Goal: Task Accomplishment & Management: Manage account settings

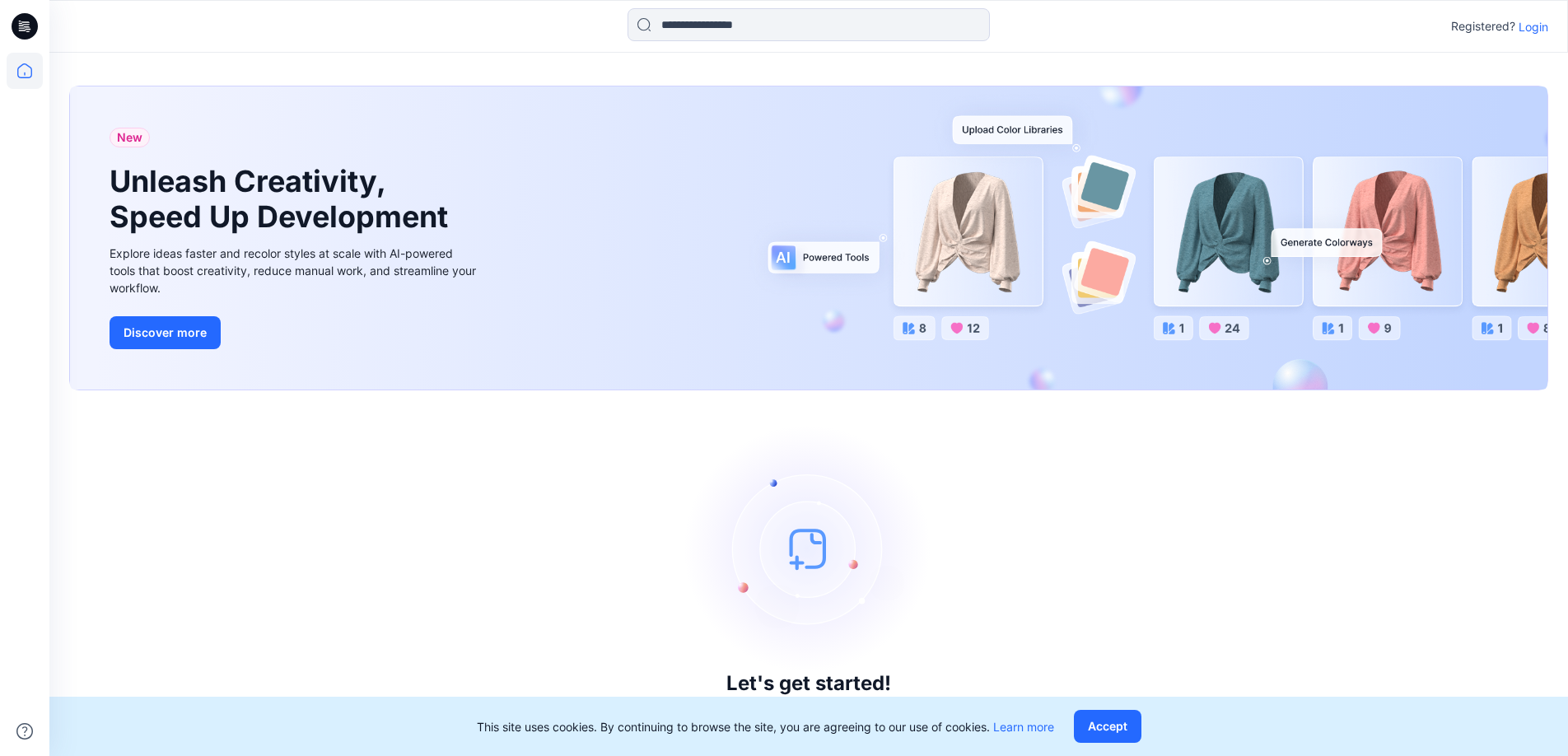
click at [1526, 23] on p "Login" at bounding box center [1533, 27] width 30 height 17
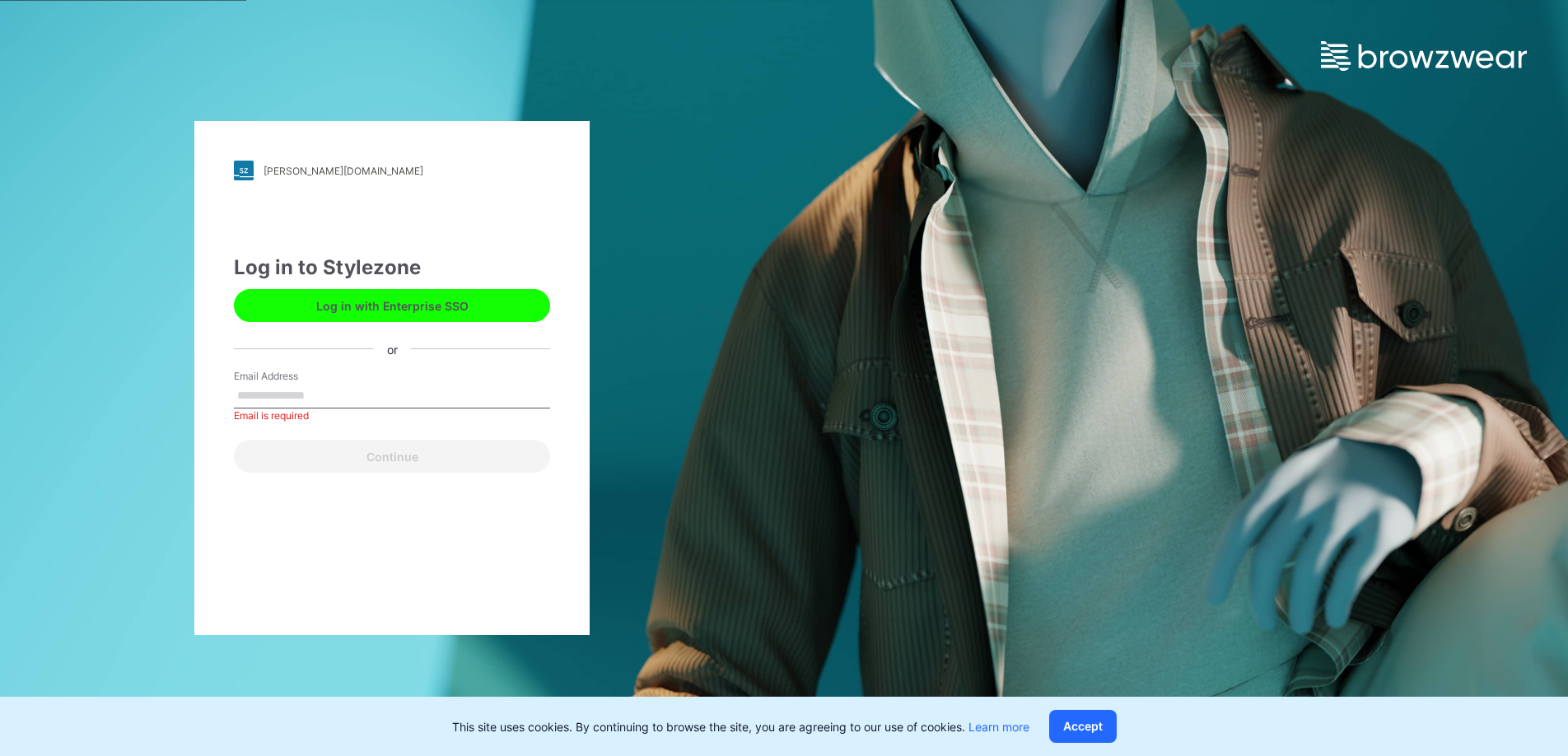
click at [447, 304] on button "Log in with Enterprise SSO" at bounding box center [392, 306] width 316 height 33
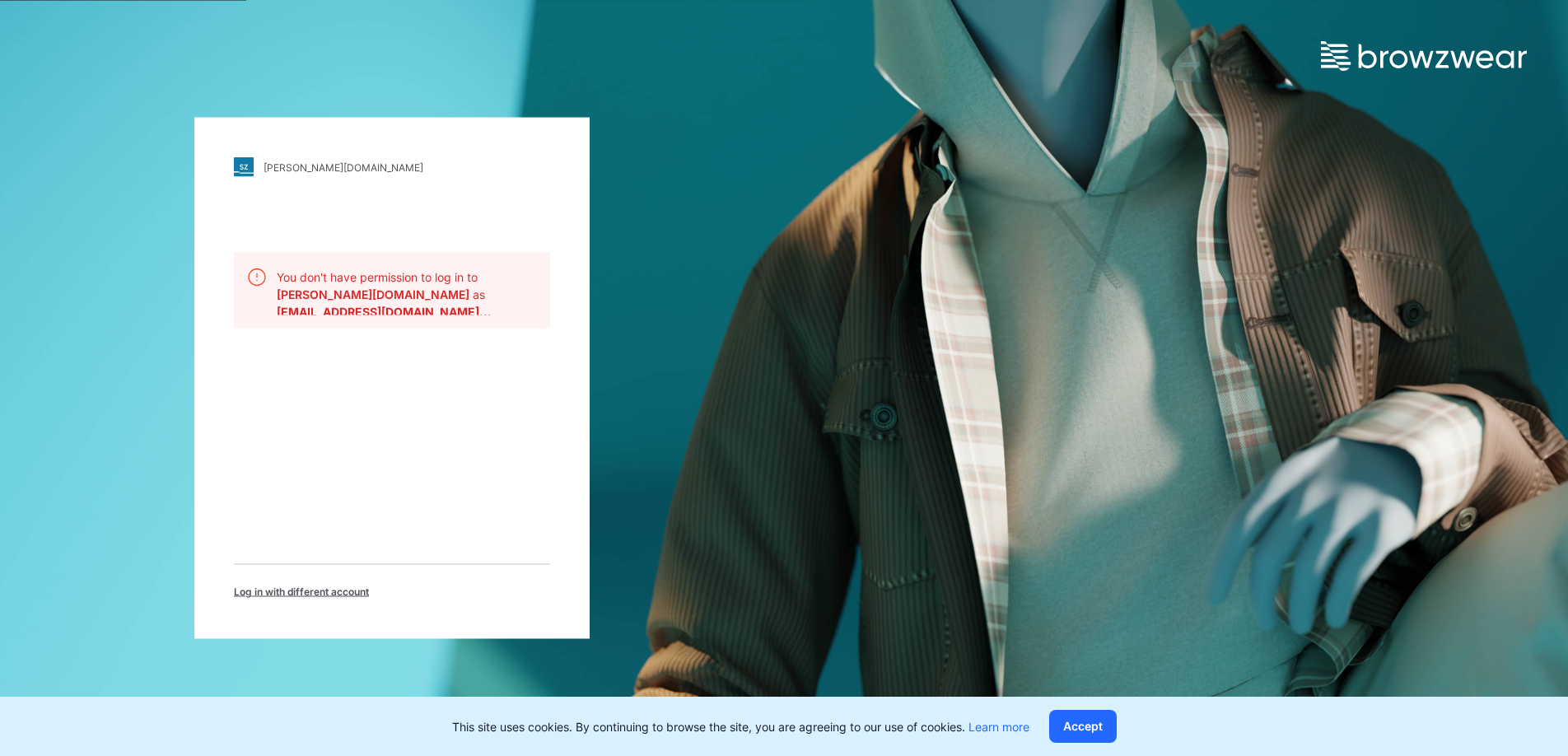
click at [353, 593] on span "Log in with different account" at bounding box center [301, 592] width 135 height 15
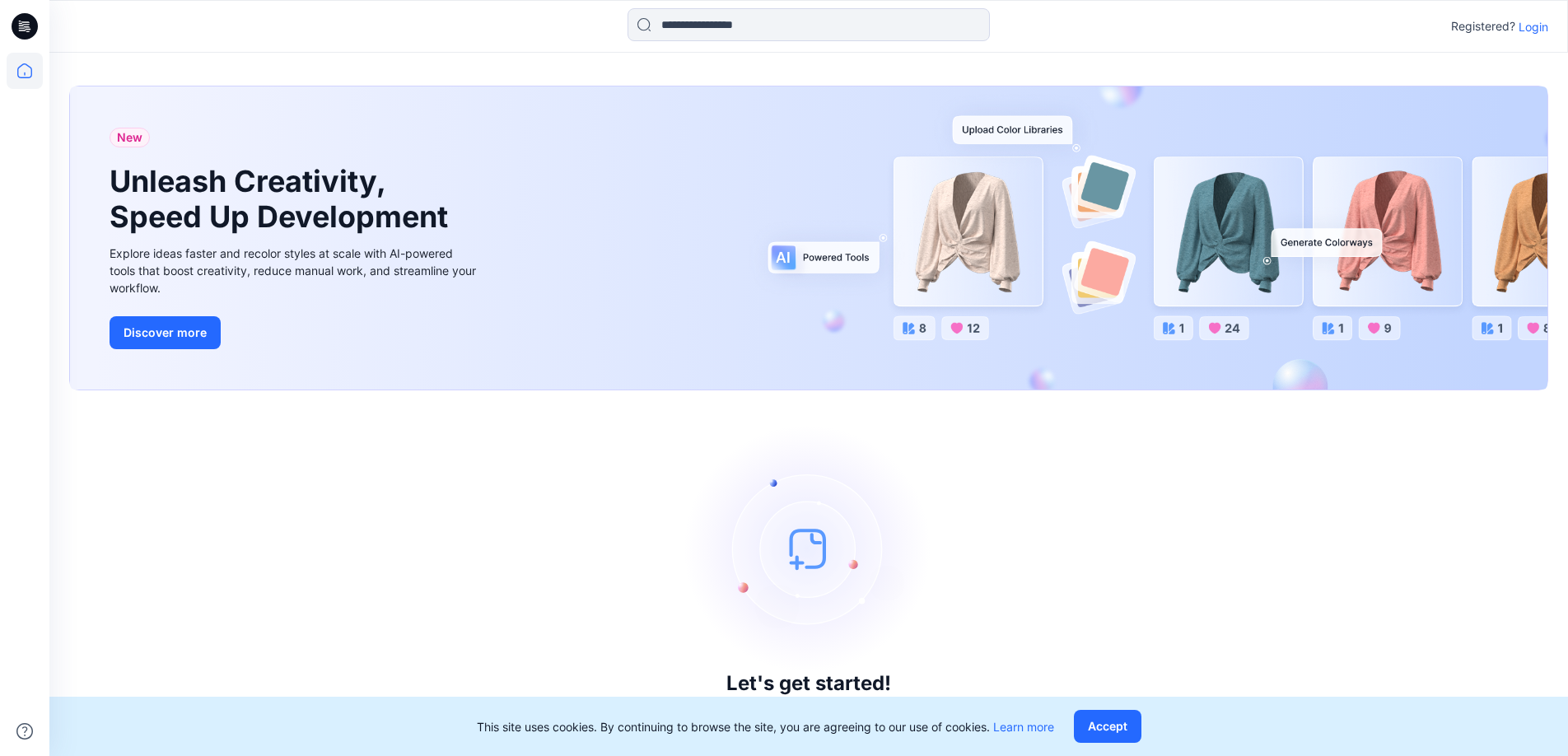
click at [1549, 23] on div "Registered? Login" at bounding box center [807, 27] width 1517 height 37
click at [1545, 27] on p "Login" at bounding box center [1533, 27] width 30 height 17
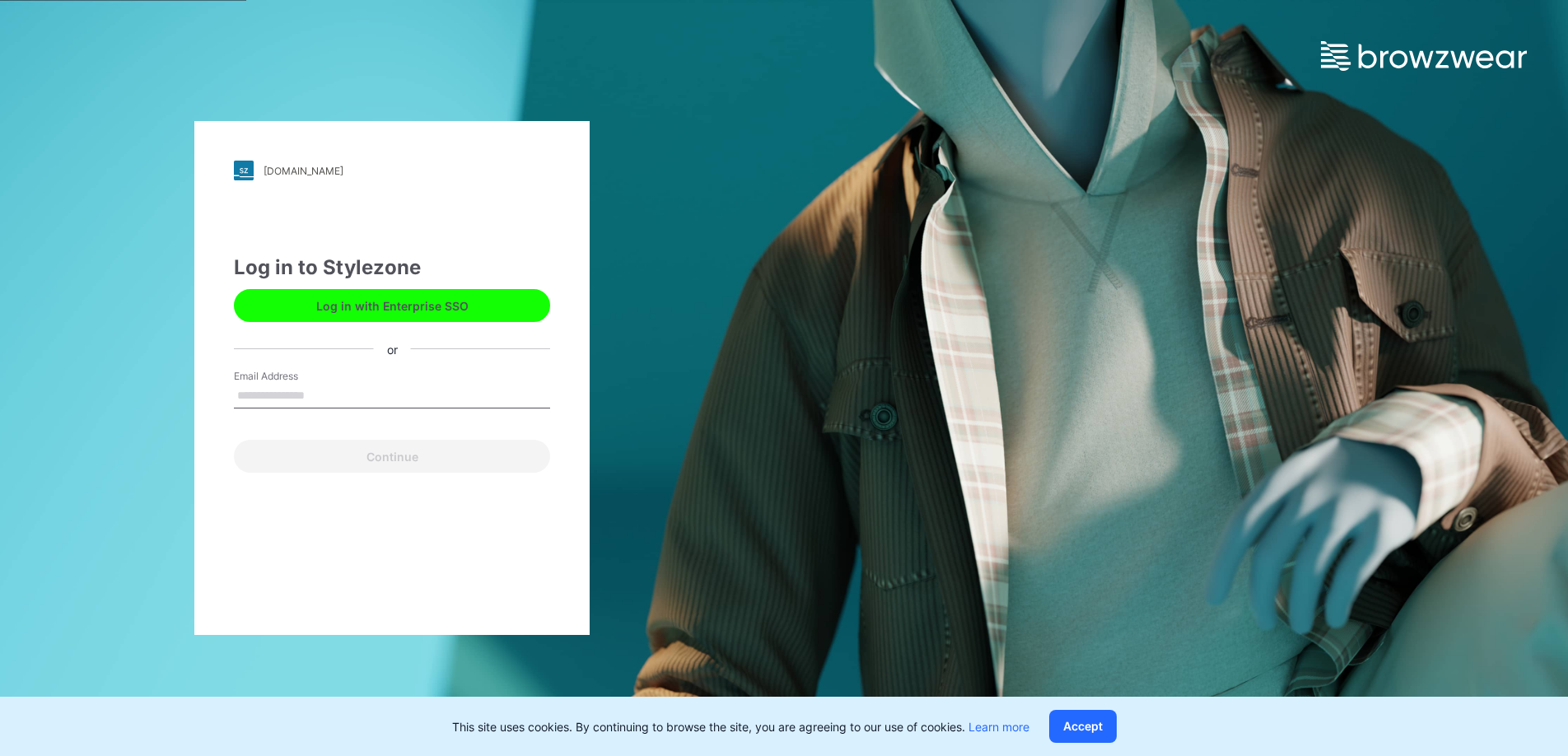
click at [514, 300] on button "Log in with Enterprise SSO" at bounding box center [392, 306] width 316 height 33
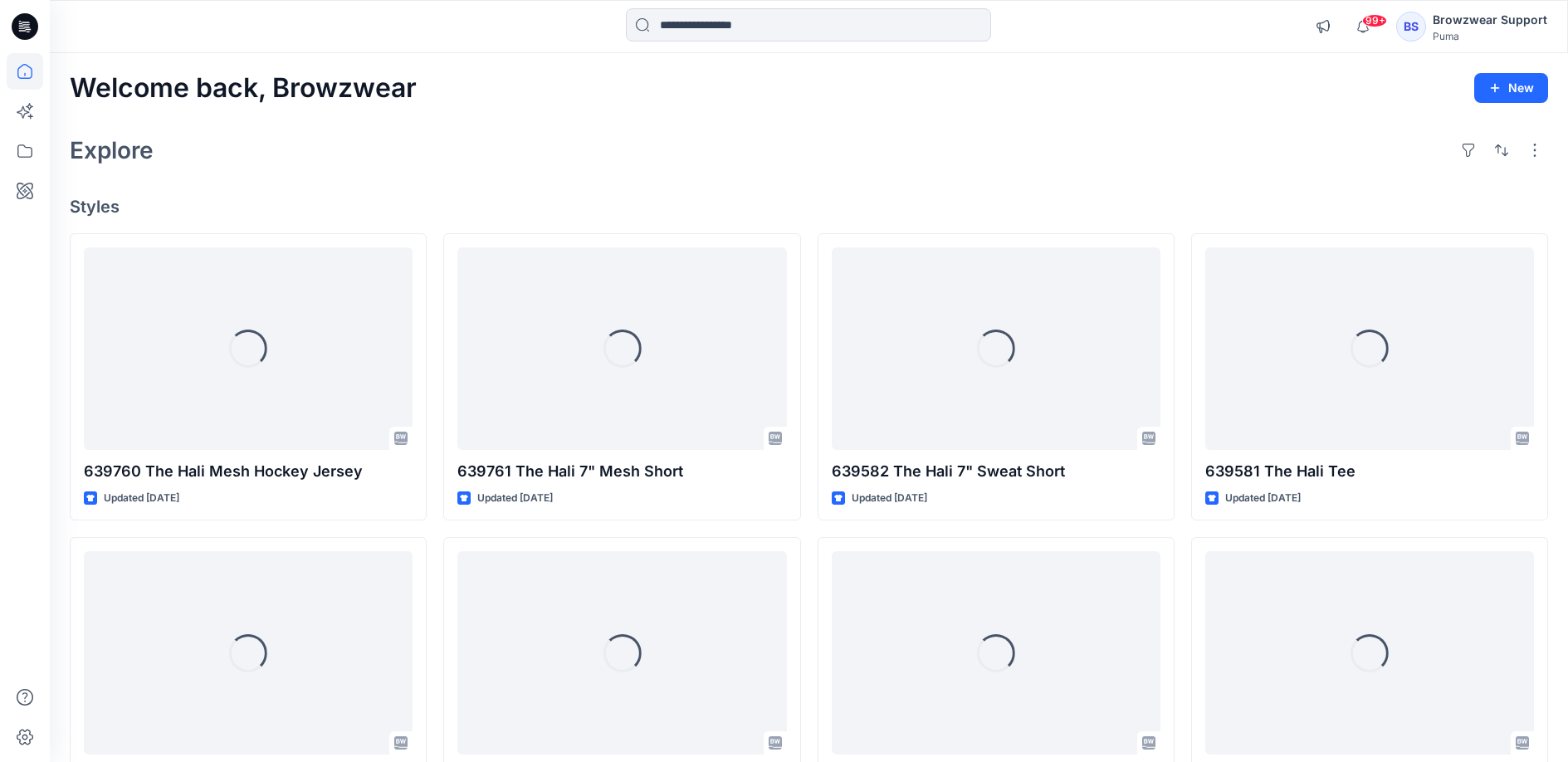
click at [1507, 15] on div "Browzwear Support" at bounding box center [1489, 20] width 115 height 20
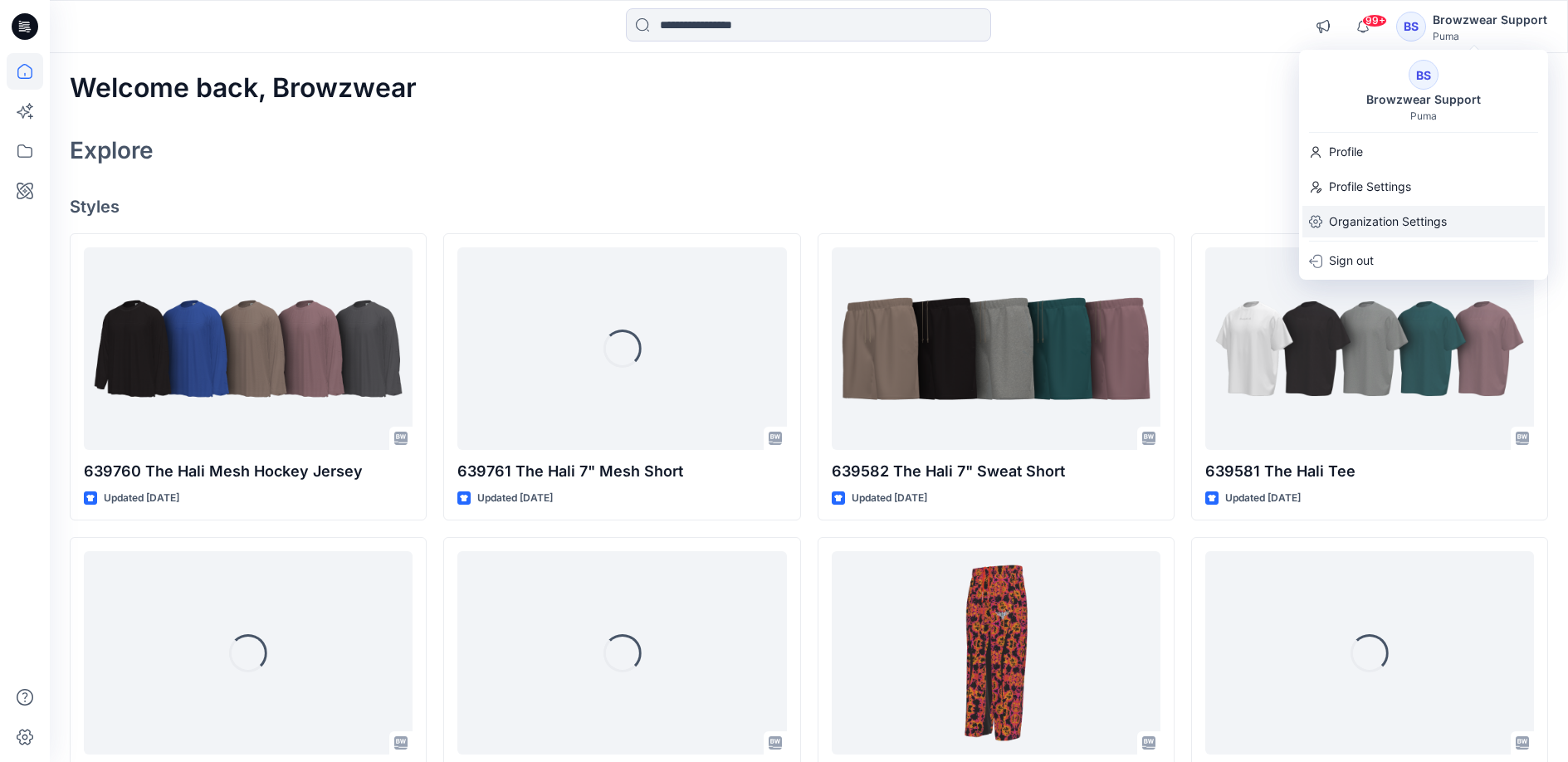
click at [1395, 206] on p "Organization Settings" at bounding box center [1387, 222] width 118 height 32
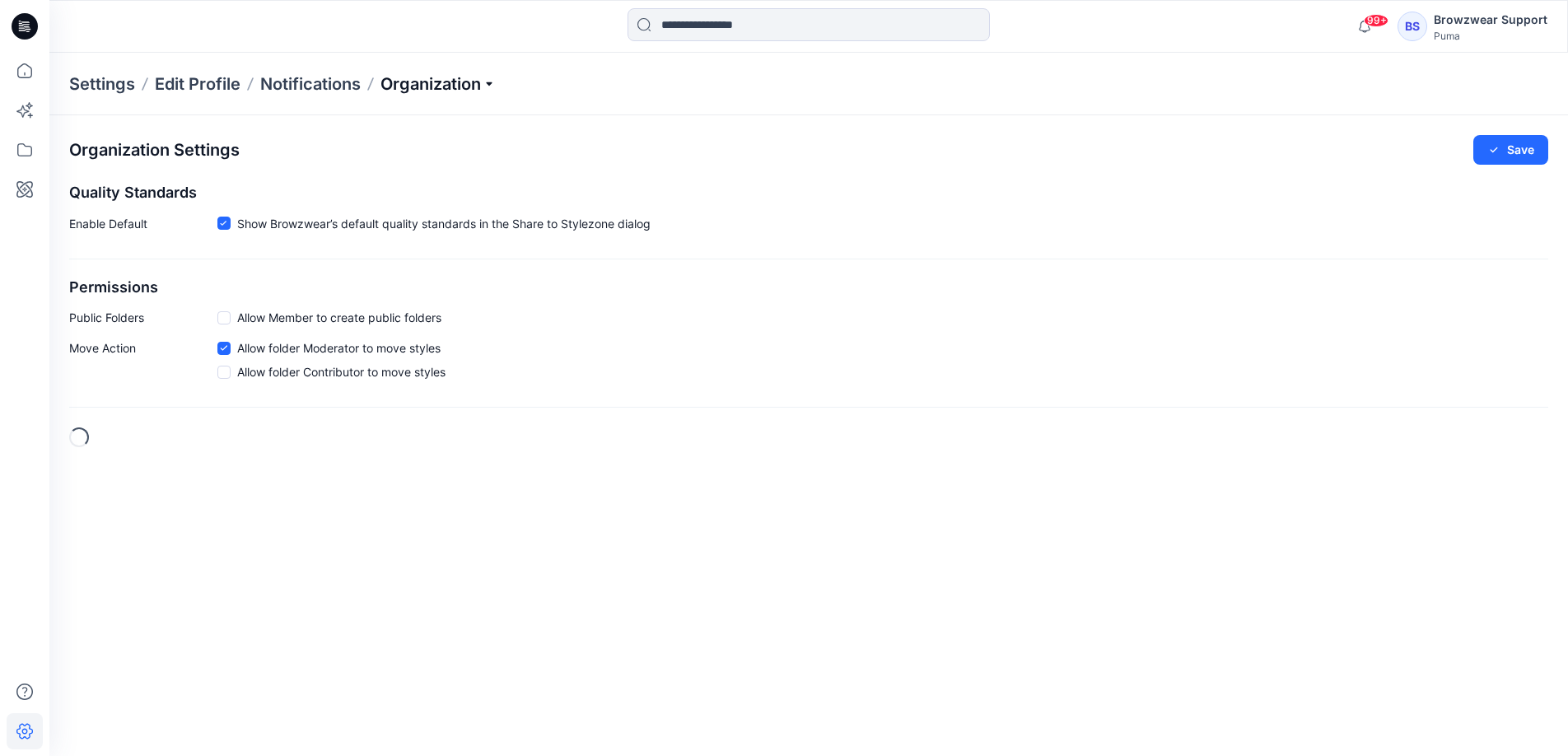
click at [442, 91] on p "Organization" at bounding box center [438, 84] width 115 height 23
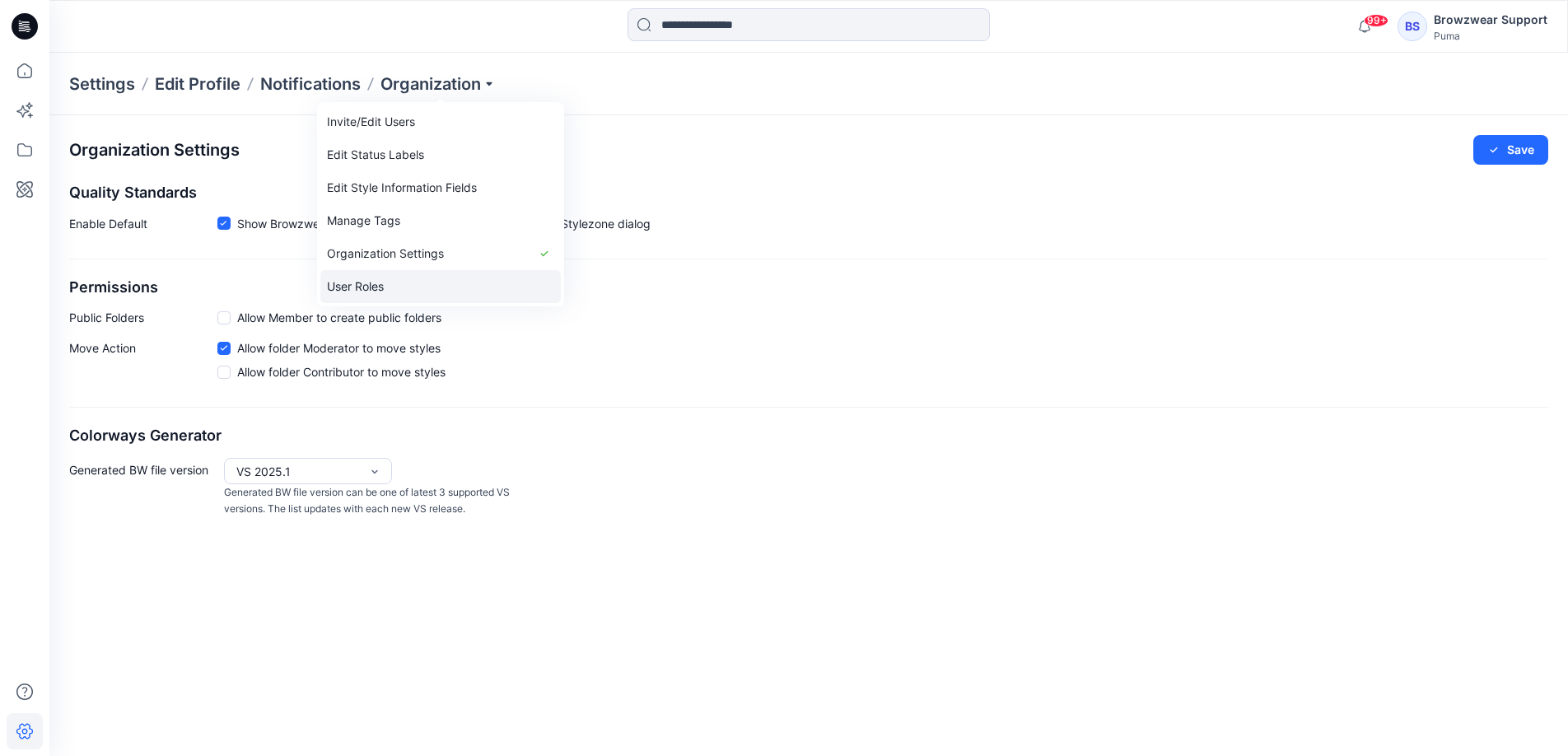
click at [411, 275] on link "User Roles" at bounding box center [441, 287] width 241 height 33
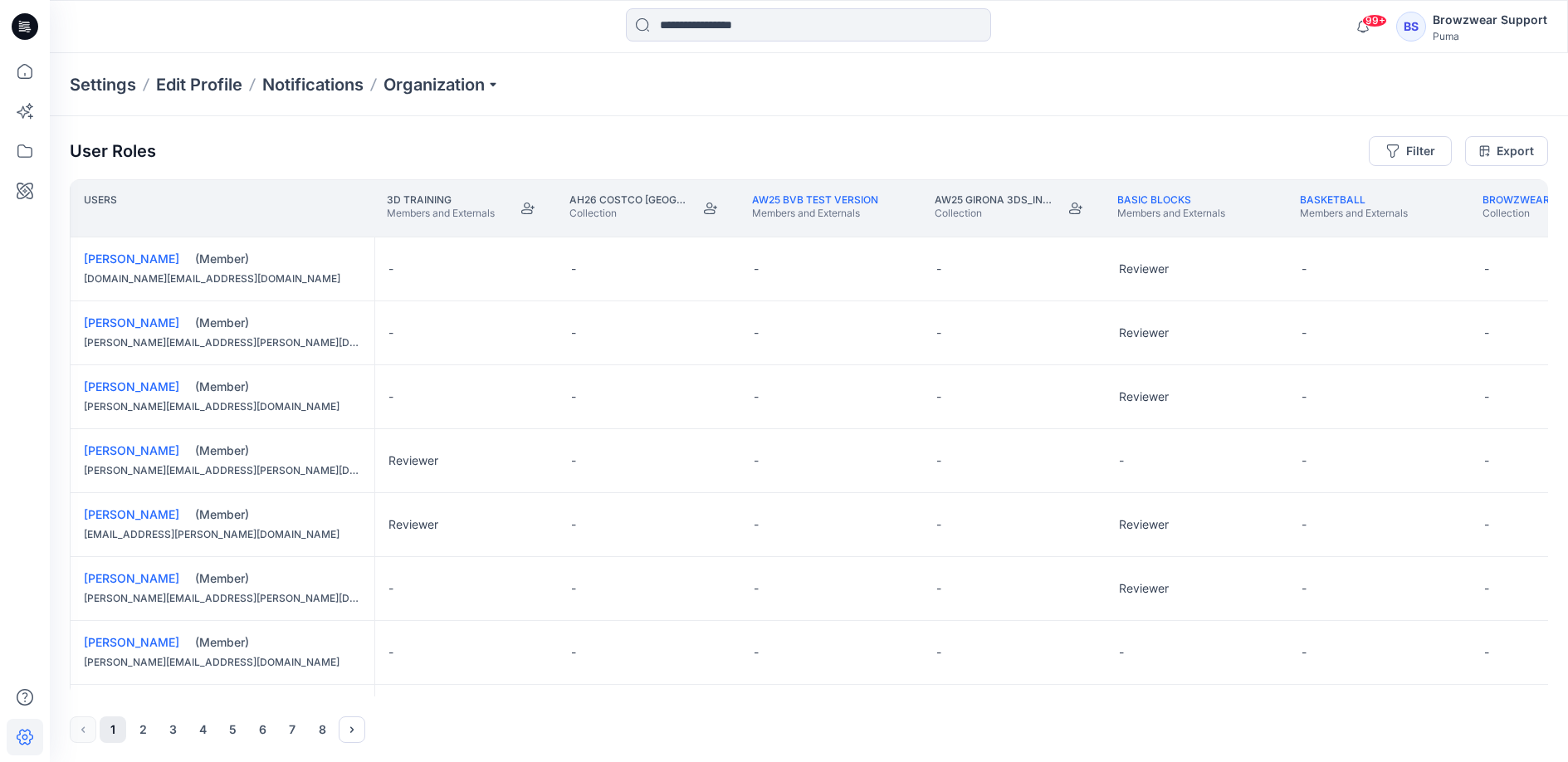
click at [414, 97] on div "Settings Edit Profile Notifications Organization" at bounding box center [808, 84] width 1518 height 63
click at [418, 92] on p "Organization" at bounding box center [441, 85] width 116 height 23
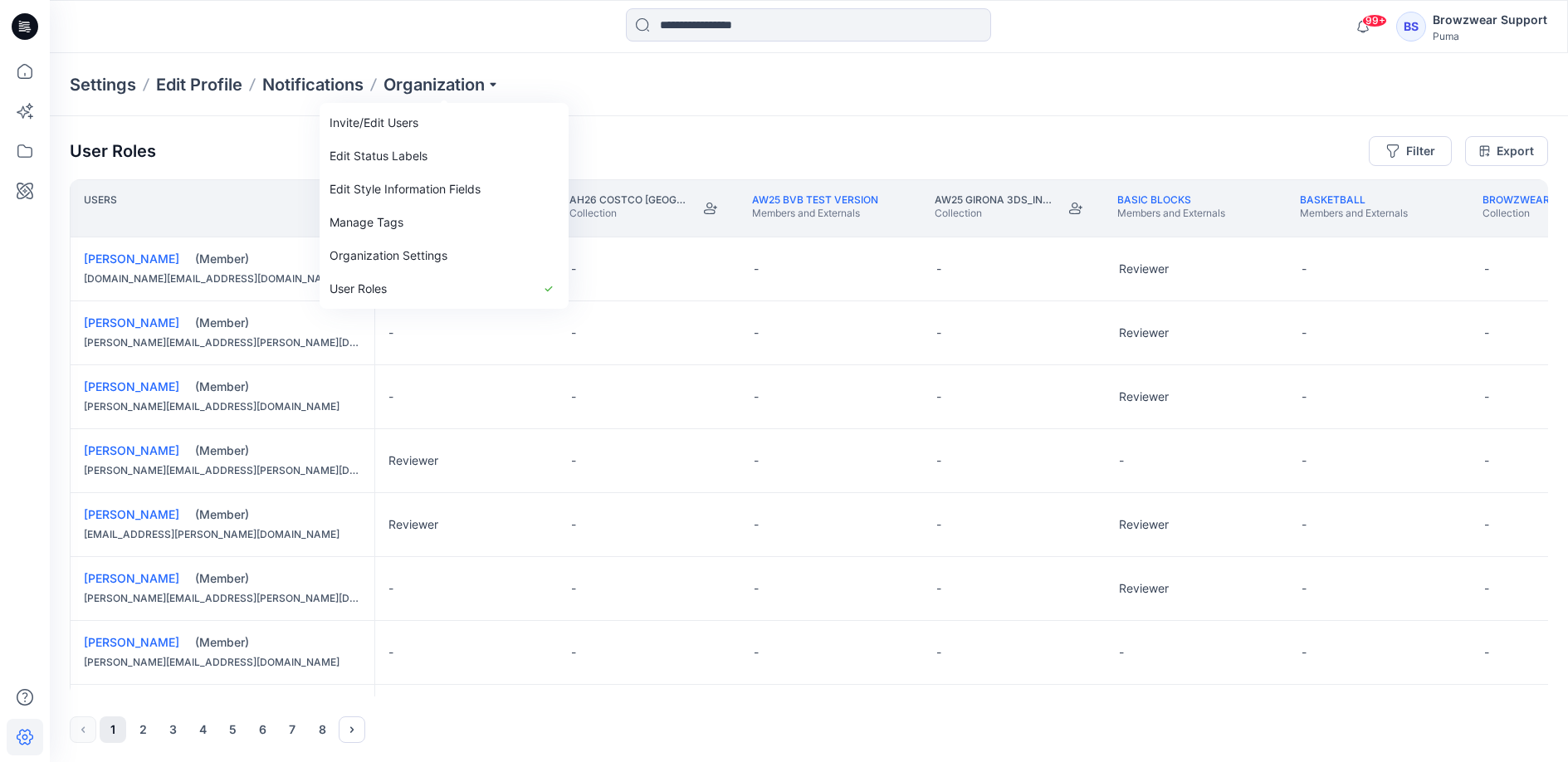
click at [219, 145] on div "User Roles Filter Export" at bounding box center [809, 152] width 1478 height 30
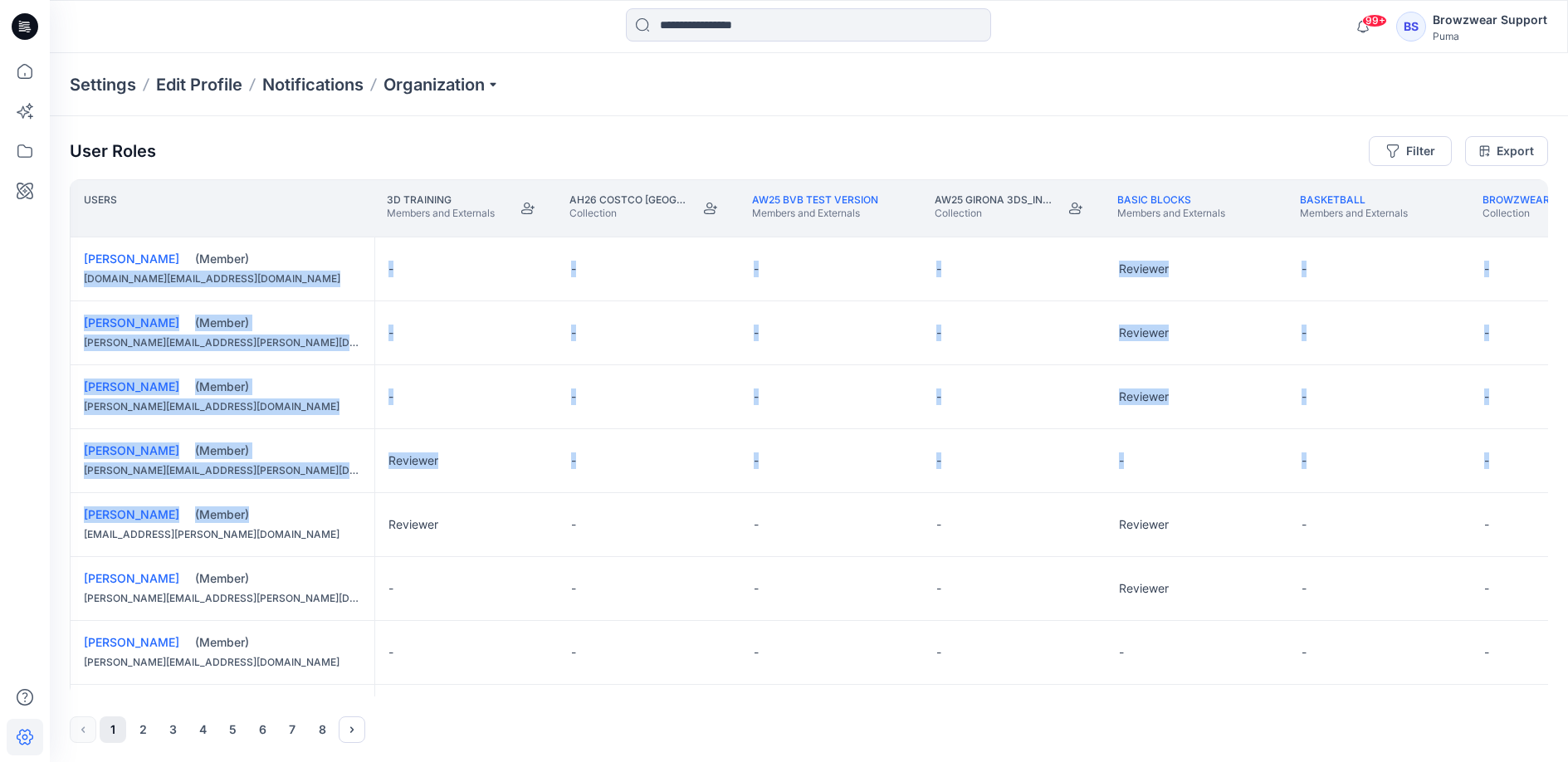
drag, startPoint x: 85, startPoint y: 279, endPoint x: 276, endPoint y: 524, distance: 310.7
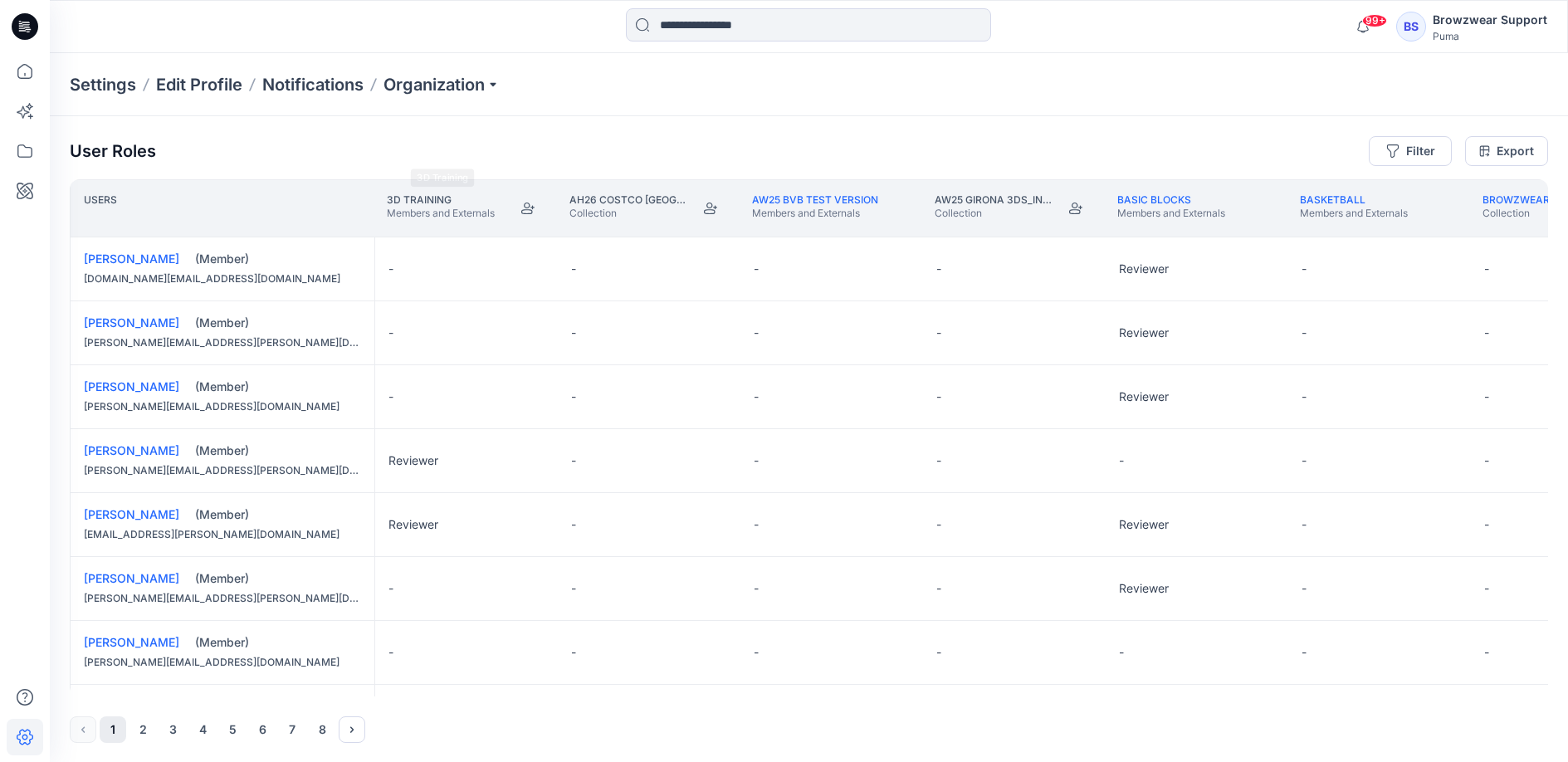
click at [372, 128] on div "User Roles Filter Export Users 3D Training Members and Externals AH26 Costco US…" at bounding box center [808, 440] width 1518 height 646
click at [1509, 159] on link "Export" at bounding box center [1506, 152] width 83 height 30
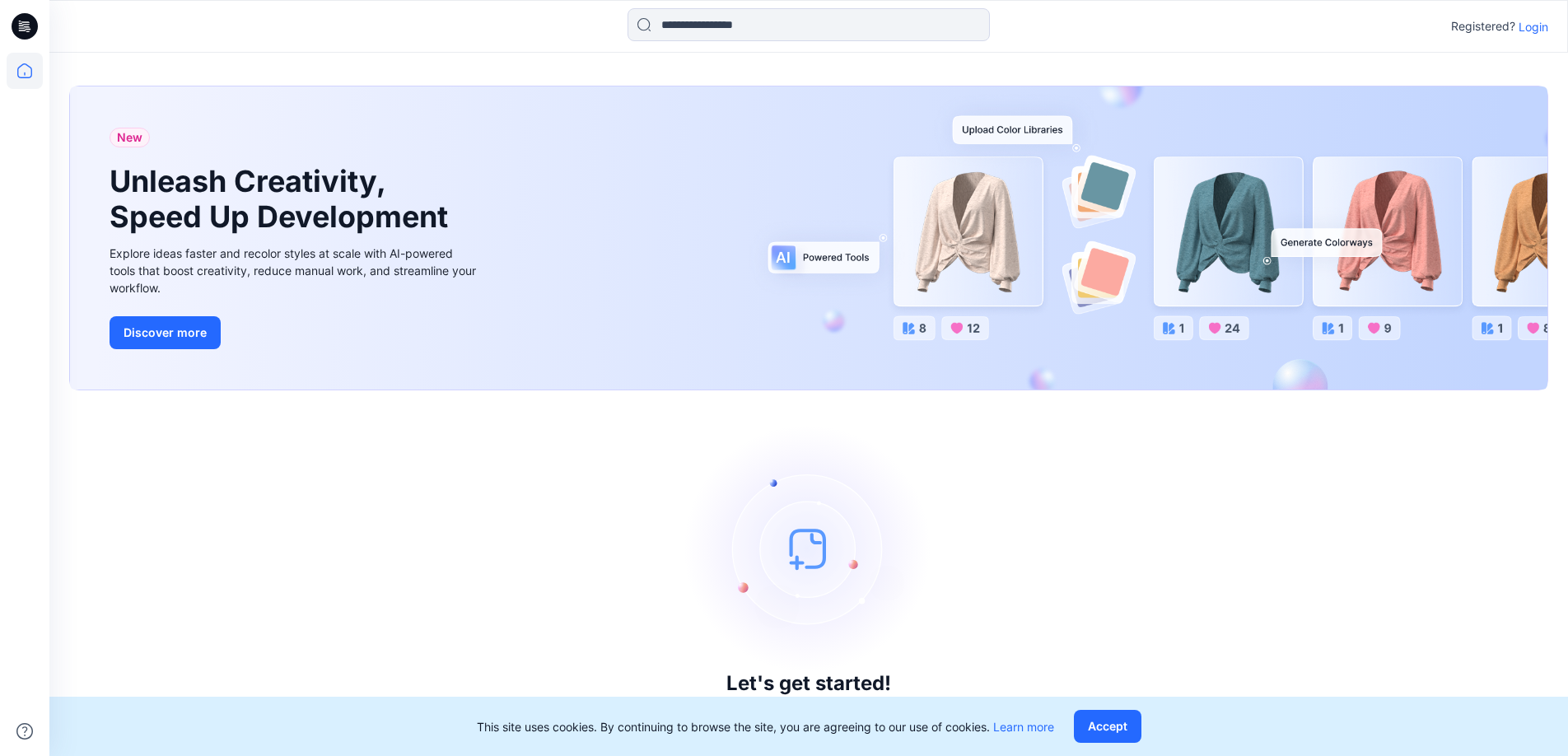
click at [1542, 33] on p "Login" at bounding box center [1533, 27] width 30 height 17
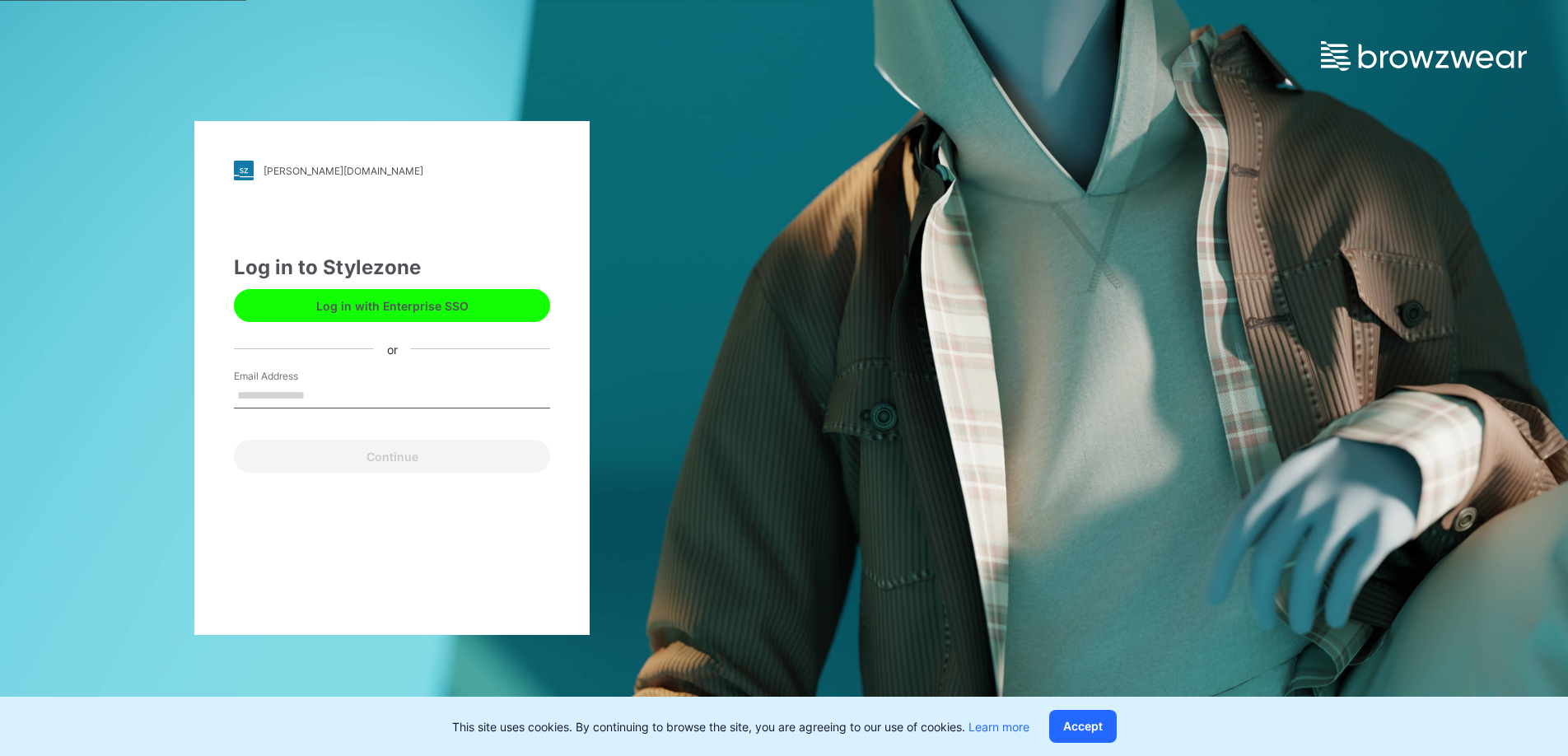
click at [449, 237] on div "[PERSON_NAME][DOMAIN_NAME] Loading... Log in to Stylezone Log in with Enterpris…" at bounding box center [392, 378] width 395 height 514
